Goal: Task Accomplishment & Management: Use online tool/utility

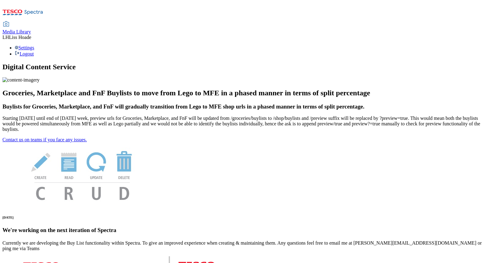
click at [31, 29] on span "Media Library" at bounding box center [16, 31] width 29 height 5
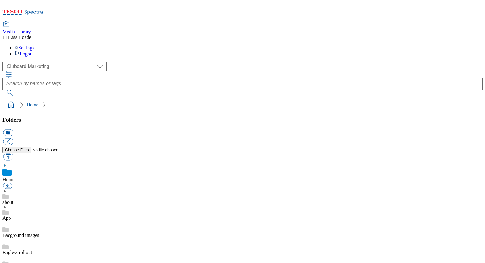
scroll to position [1, 0]
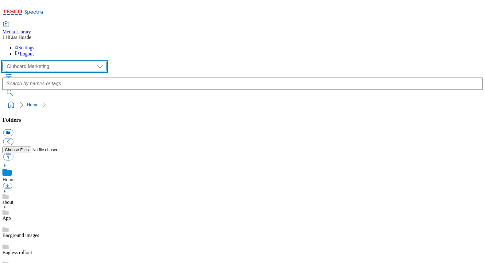
click at [56, 62] on select "Clubcard Marketing Dotcom UK GHS Marketing UK GHS Product UK GHS ROI" at bounding box center [54, 67] width 104 height 10
select select "flare-ghs-mktg"
click at [4, 62] on select "Clubcard Marketing Dotcom UK GHS Marketing UK GHS Product UK GHS ROI" at bounding box center [54, 67] width 104 height 10
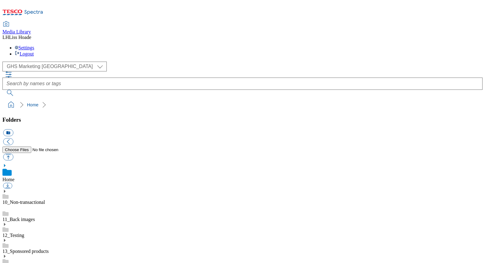
click at [34, 263] on link "14_Marketplace" at bounding box center [18, 267] width 32 height 5
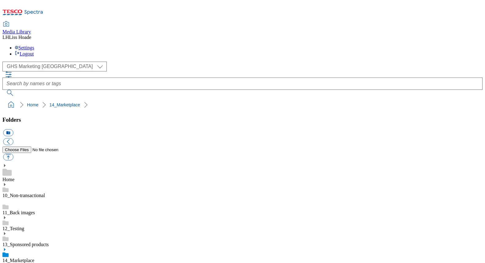
click at [6, 248] on use at bounding box center [5, 249] width 2 height 3
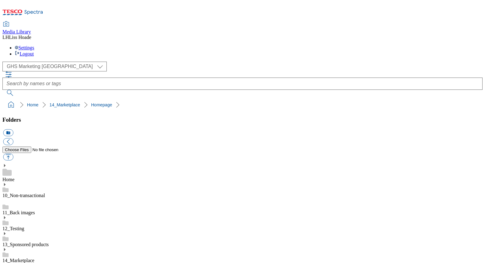
click at [13, 130] on button "icon_new_folder" at bounding box center [8, 133] width 10 height 7
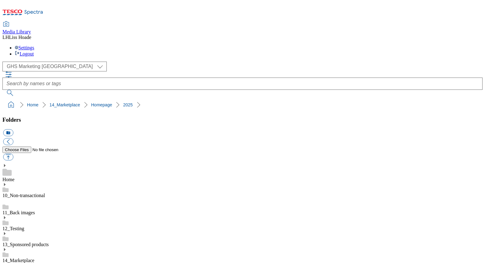
paste input "2529-455000-Hubpage"
type input "2529-455000-Hubpage"
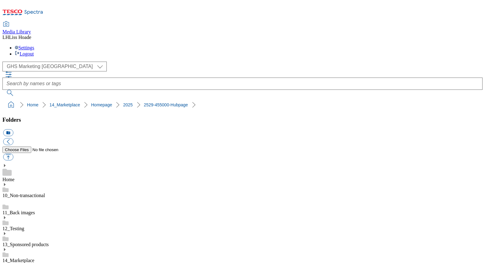
click at [13, 154] on button "button" at bounding box center [8, 157] width 10 height 7
type input "C:\fakepath\2529_Large stamp_BTU.jpg"
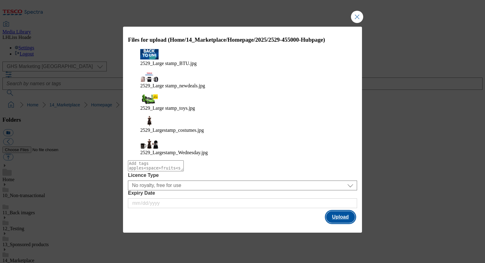
click at [347, 212] on button "Upload" at bounding box center [340, 218] width 29 height 12
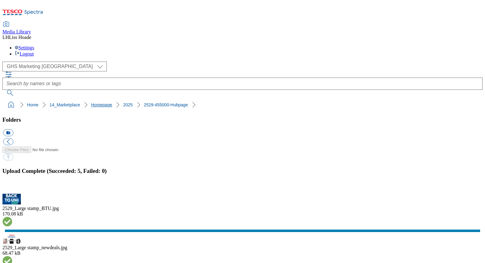
drag, startPoint x: 7, startPoint y: 47, endPoint x: 84, endPoint y: 54, distance: 78.0
click at [84, 62] on div "( optional ) Clubcard Marketing Dotcom UK GHS Marketing UK GHS Product UK GHS R…" at bounding box center [242, 86] width 481 height 49
drag, startPoint x: 185, startPoint y: 56, endPoint x: 2, endPoint y: 55, distance: 183.3
click at [2, 99] on nav "Home 14_Marketplace Homepage 2025 2529-455000-Hubpage" at bounding box center [242, 105] width 481 height 12
copy ol "Home 14_Marketplace Homepage 2025 2529-455000-Hubpage"
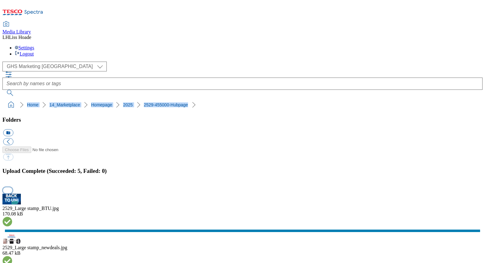
click at [12, 188] on button "button" at bounding box center [7, 191] width 9 height 6
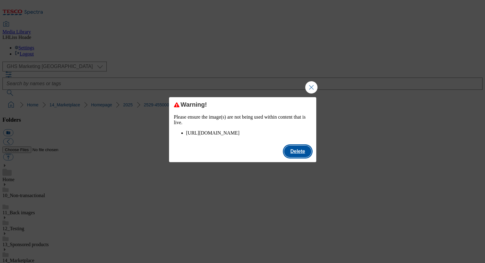
click at [295, 158] on button "Delete" at bounding box center [297, 152] width 27 height 12
